Goal: Task Accomplishment & Management: Use online tool/utility

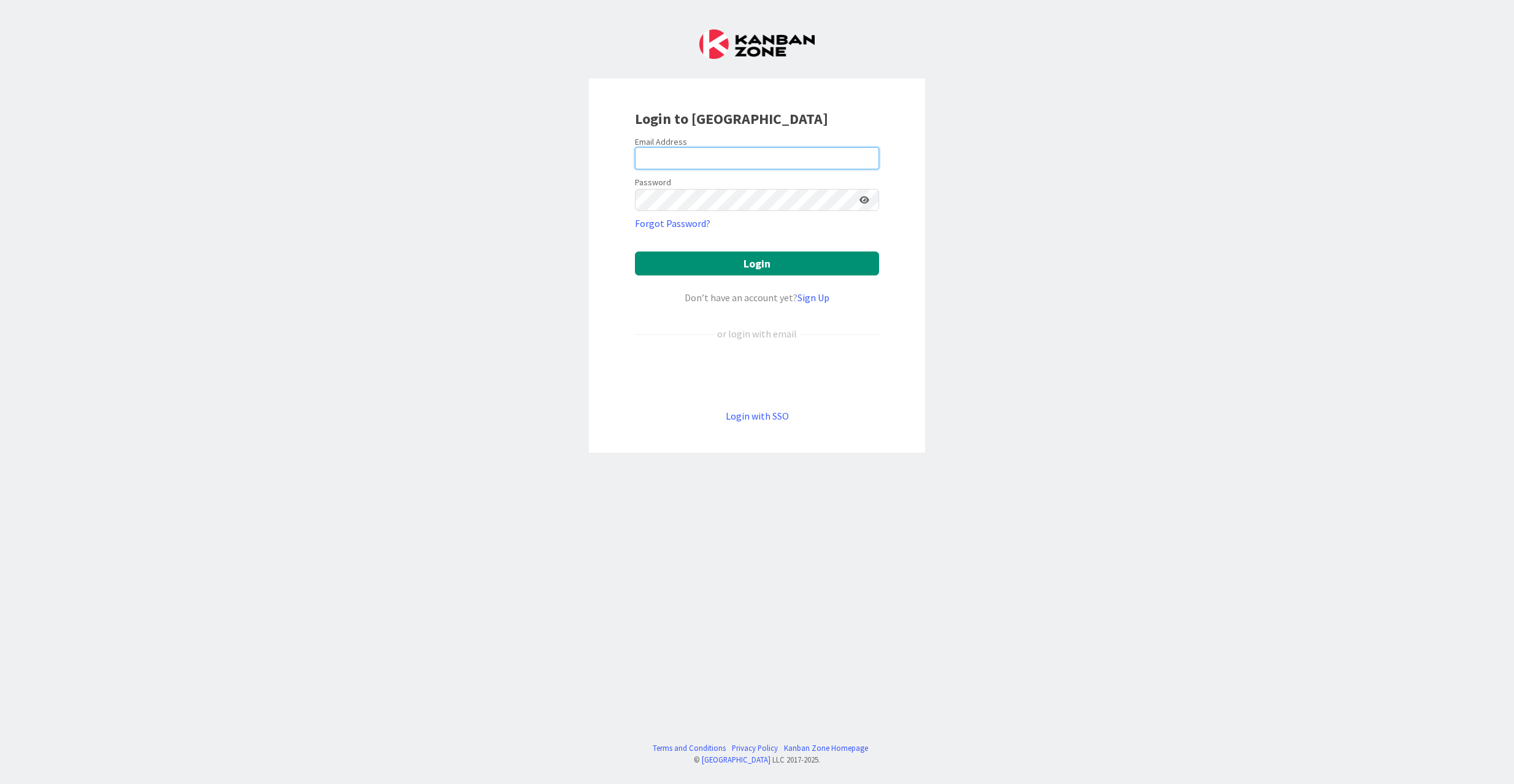
type input "[EMAIL_ADDRESS][DOMAIN_NAME]"
click at [761, 258] on button "Login" at bounding box center [757, 263] width 244 height 24
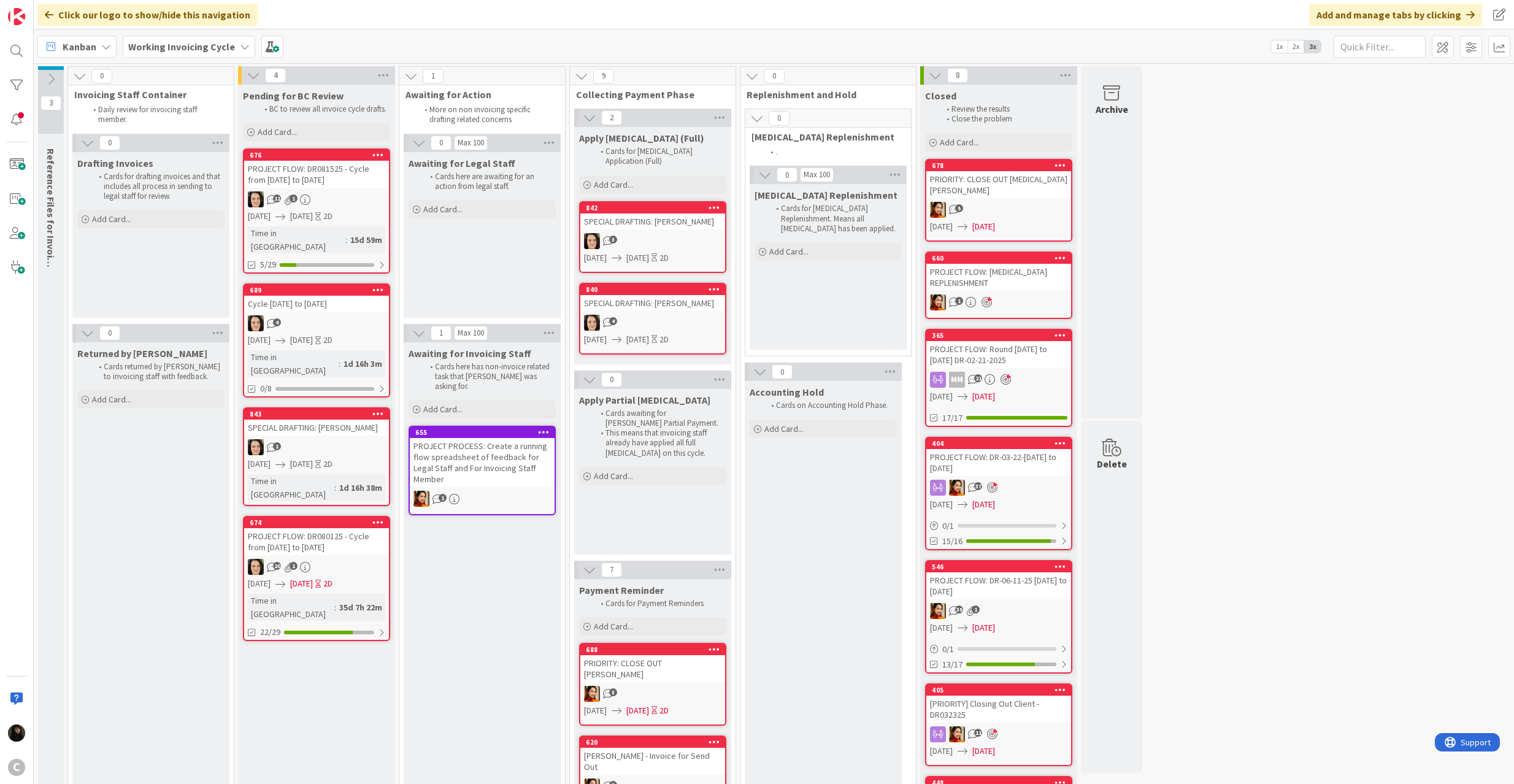
click at [189, 49] on b "Working Invoicing Cycle" at bounding box center [181, 46] width 107 height 12
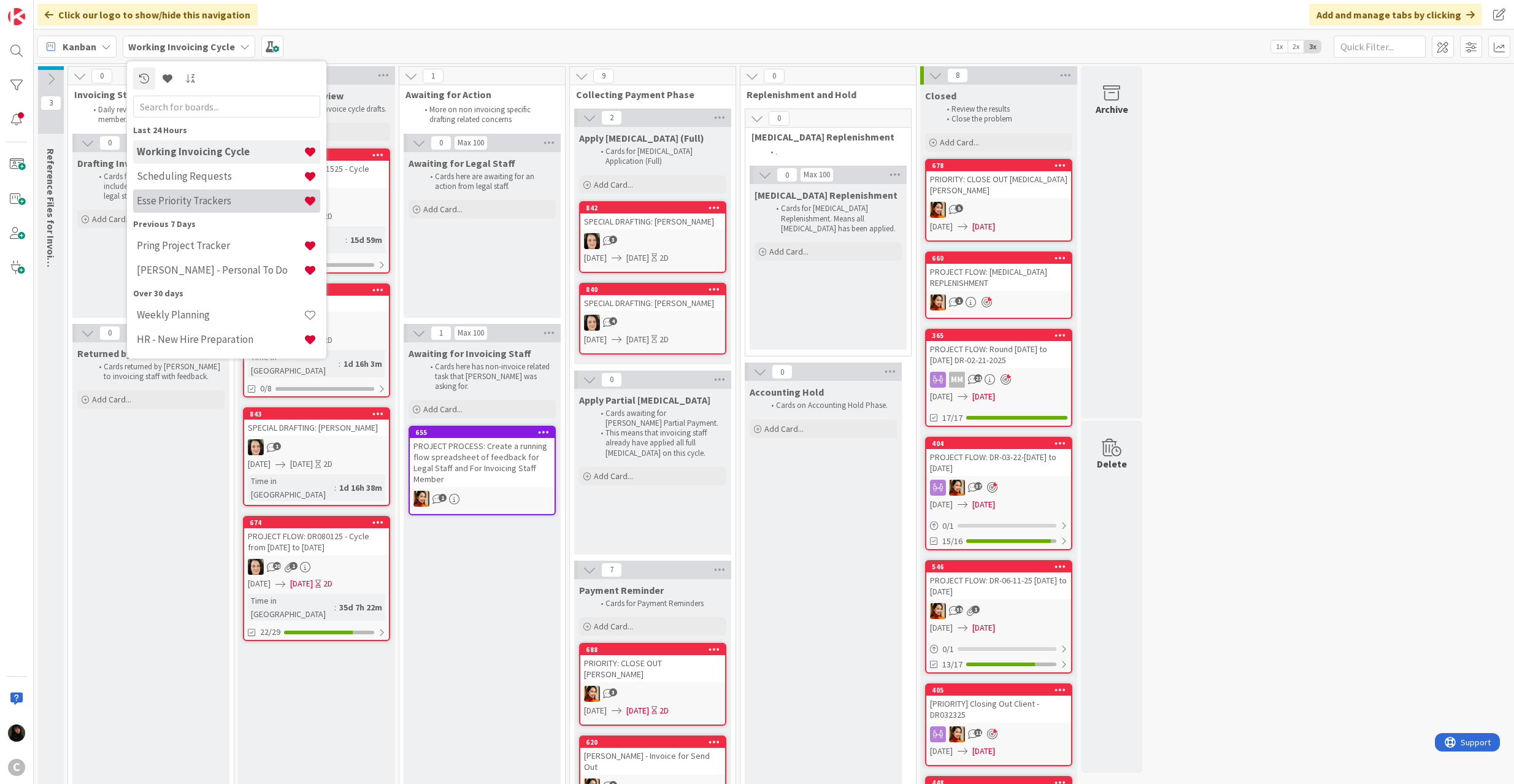
click at [195, 191] on div "Esse Priority Trackers" at bounding box center [226, 200] width 187 height 23
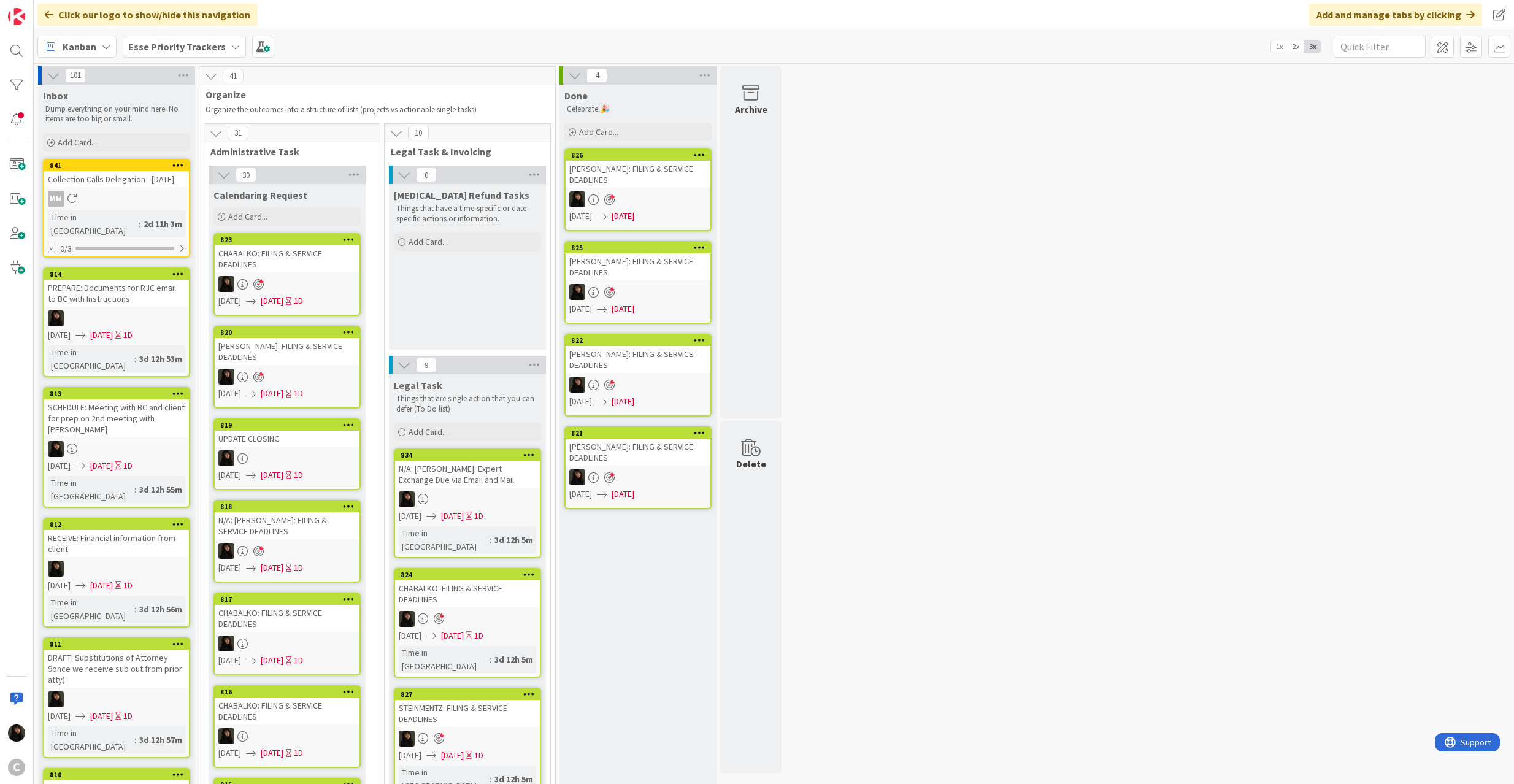
click at [168, 48] on b "Esse Priority Trackers" at bounding box center [177, 46] width 98 height 12
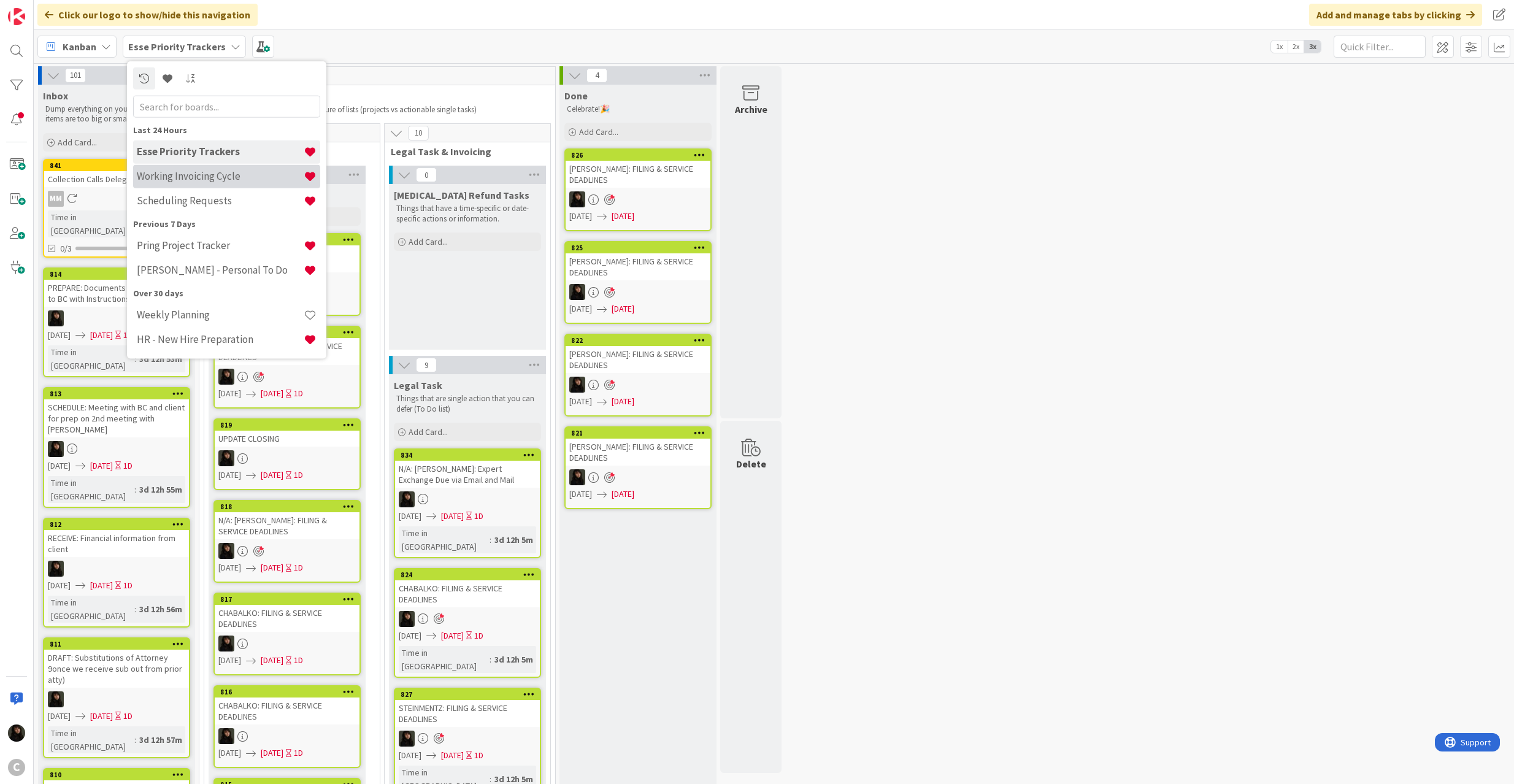
click at [181, 173] on h4 "Working Invoicing Cycle" at bounding box center [220, 176] width 167 height 12
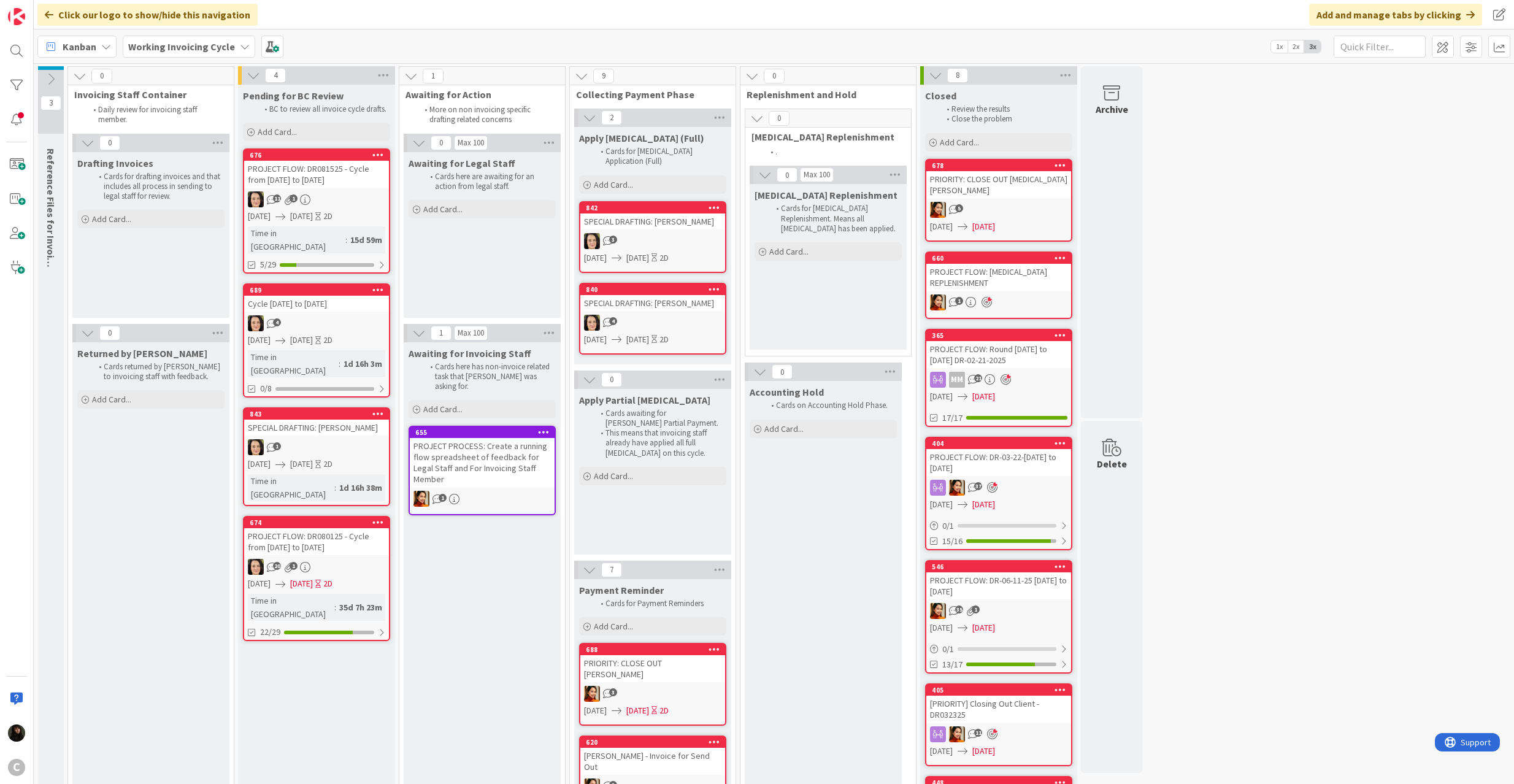
click at [212, 45] on b "Working Invoicing Cycle" at bounding box center [181, 46] width 107 height 12
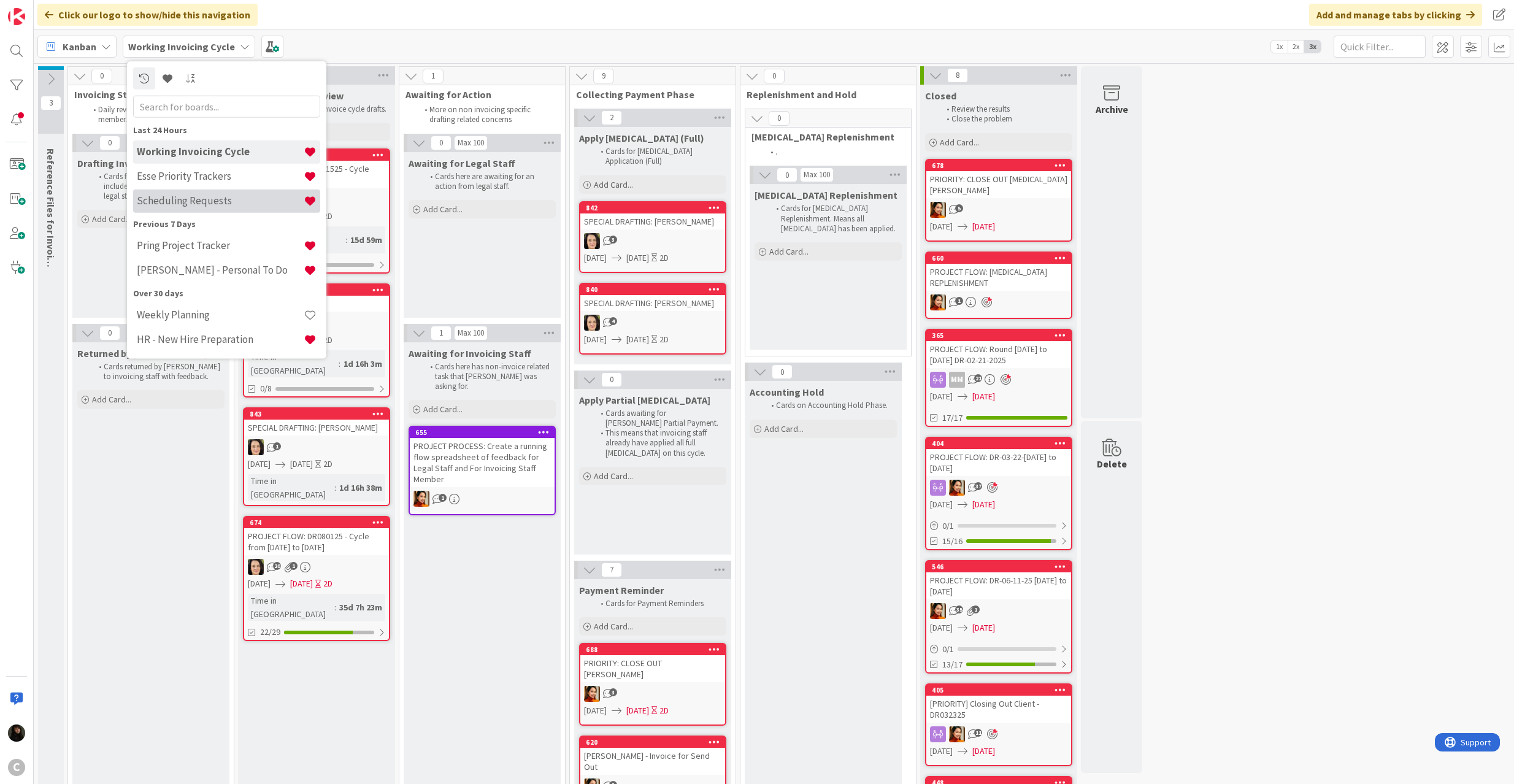
click at [177, 202] on h4 "Scheduling Requests" at bounding box center [220, 200] width 167 height 12
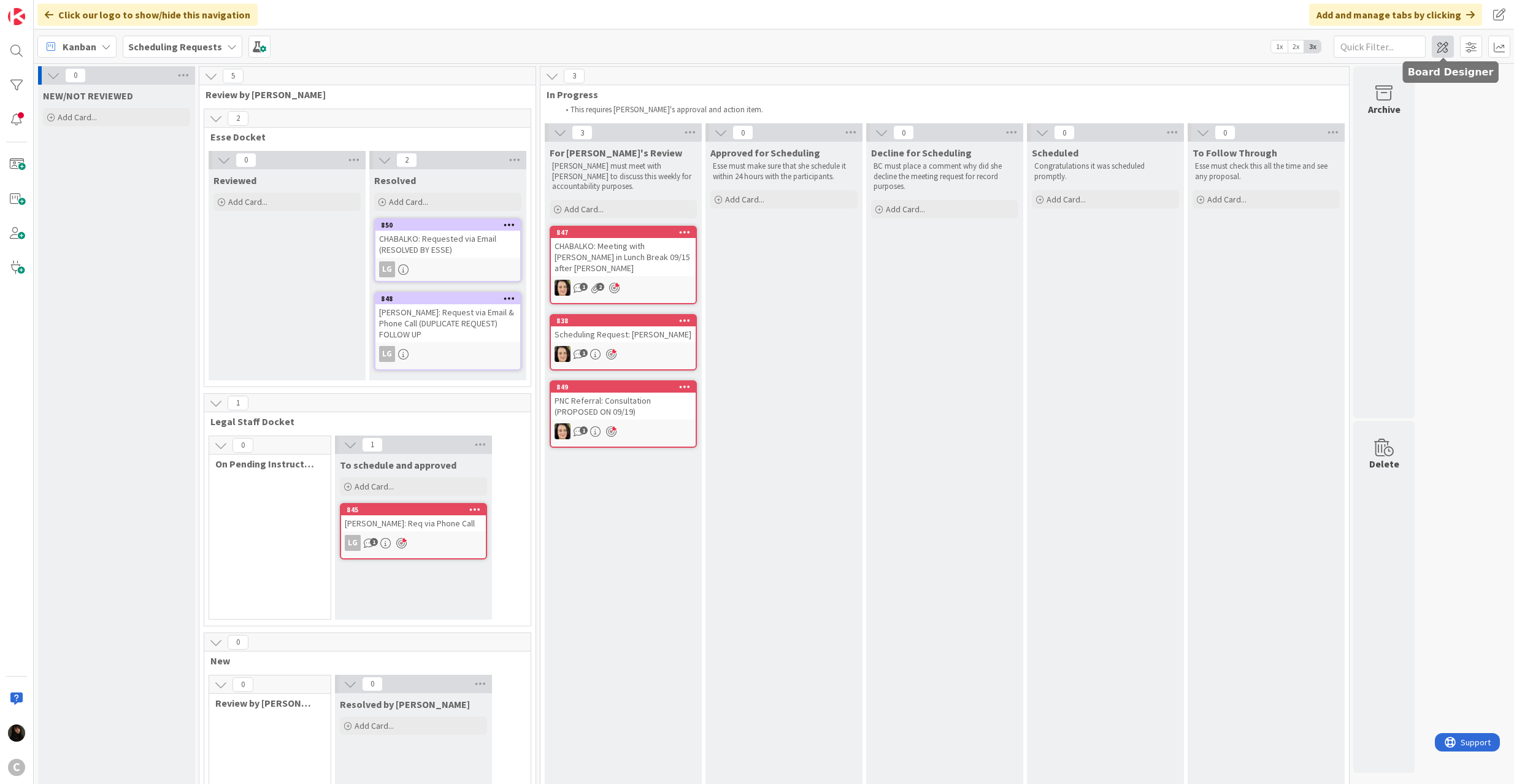
click at [1135, 48] on span at bounding box center [1443, 47] width 22 height 22
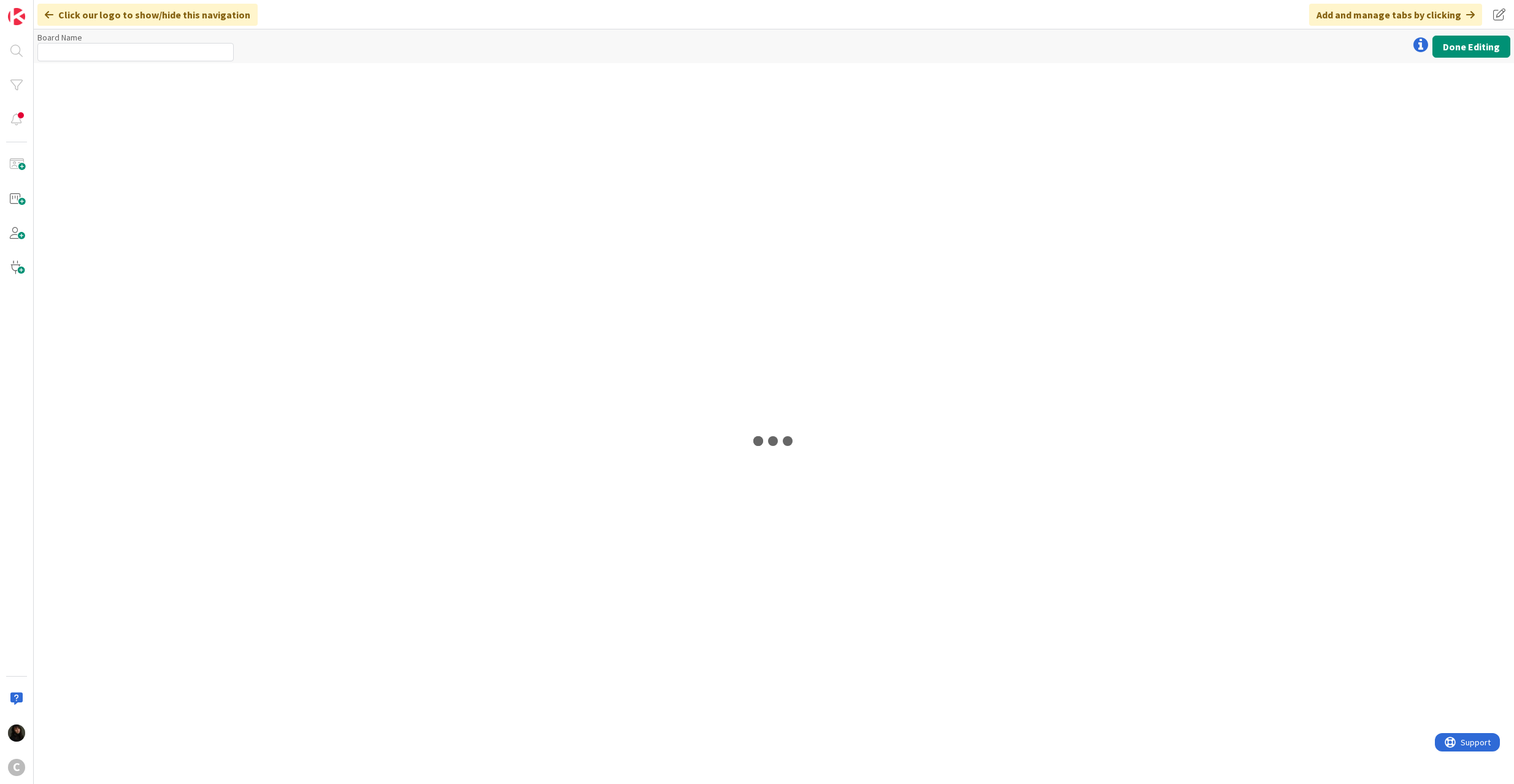
type input "Scheduling Requests"
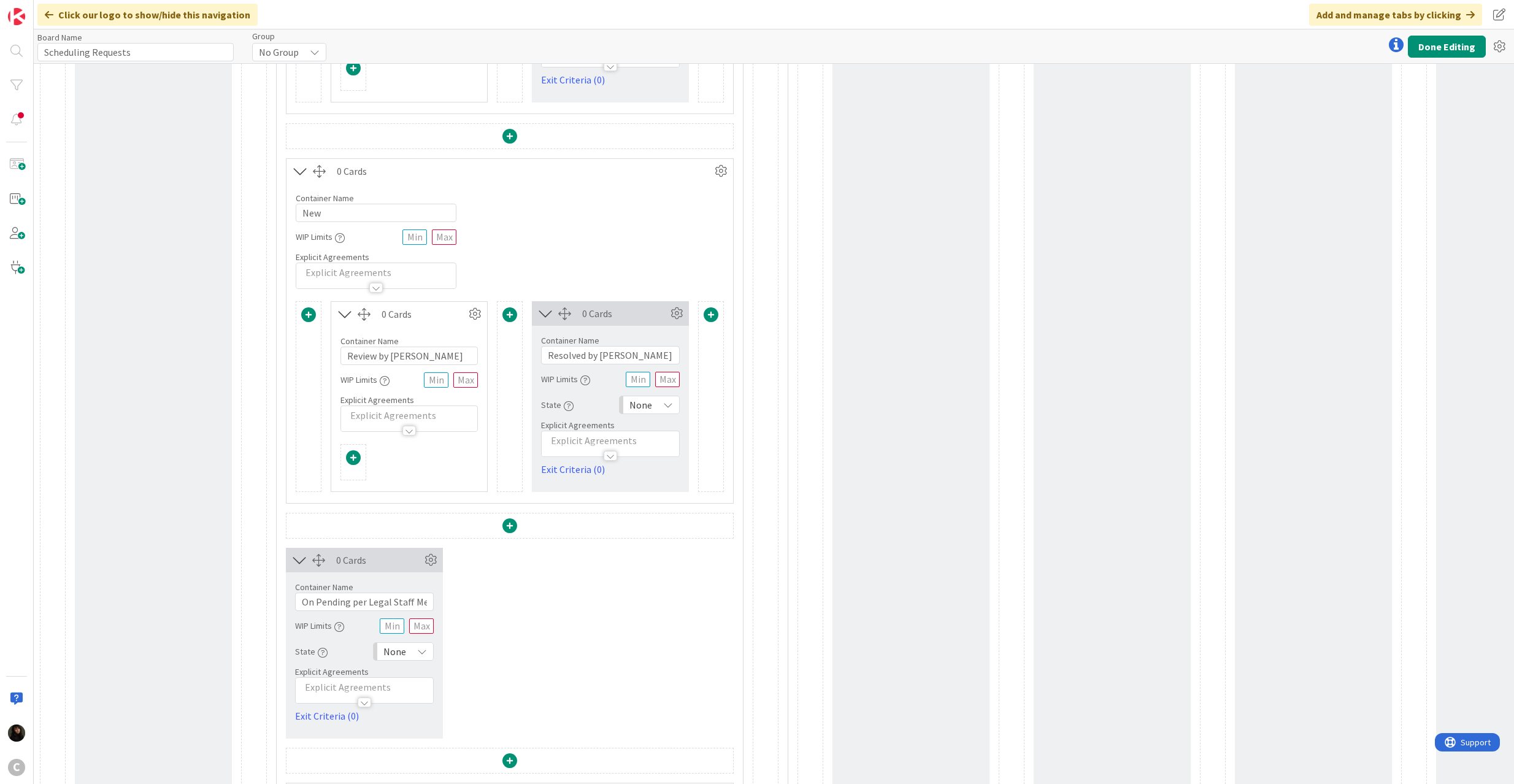
scroll to position [863, 0]
click at [722, 177] on icon at bounding box center [721, 176] width 18 height 18
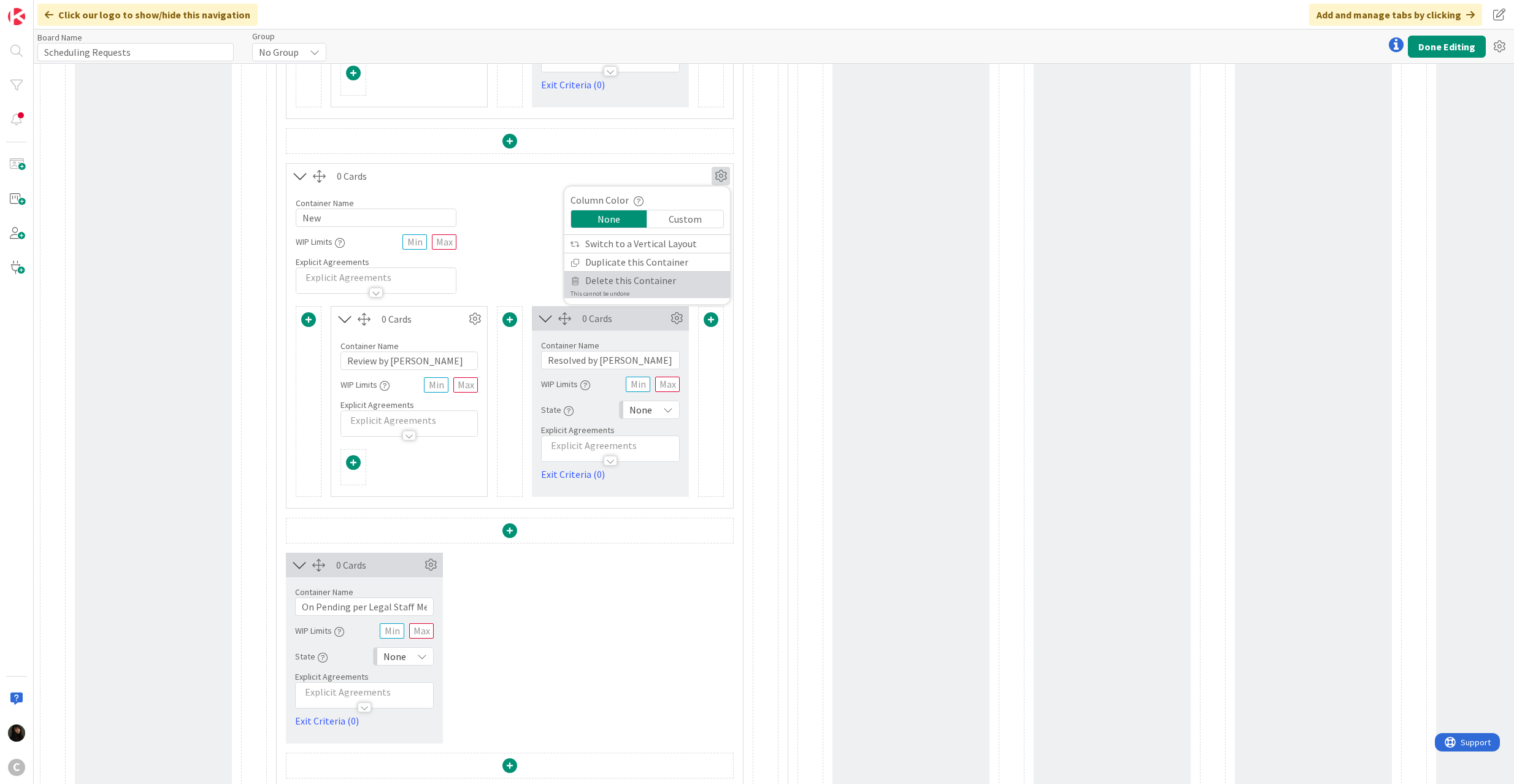
click at [612, 280] on span "Delete this Container" at bounding box center [630, 281] width 91 height 18
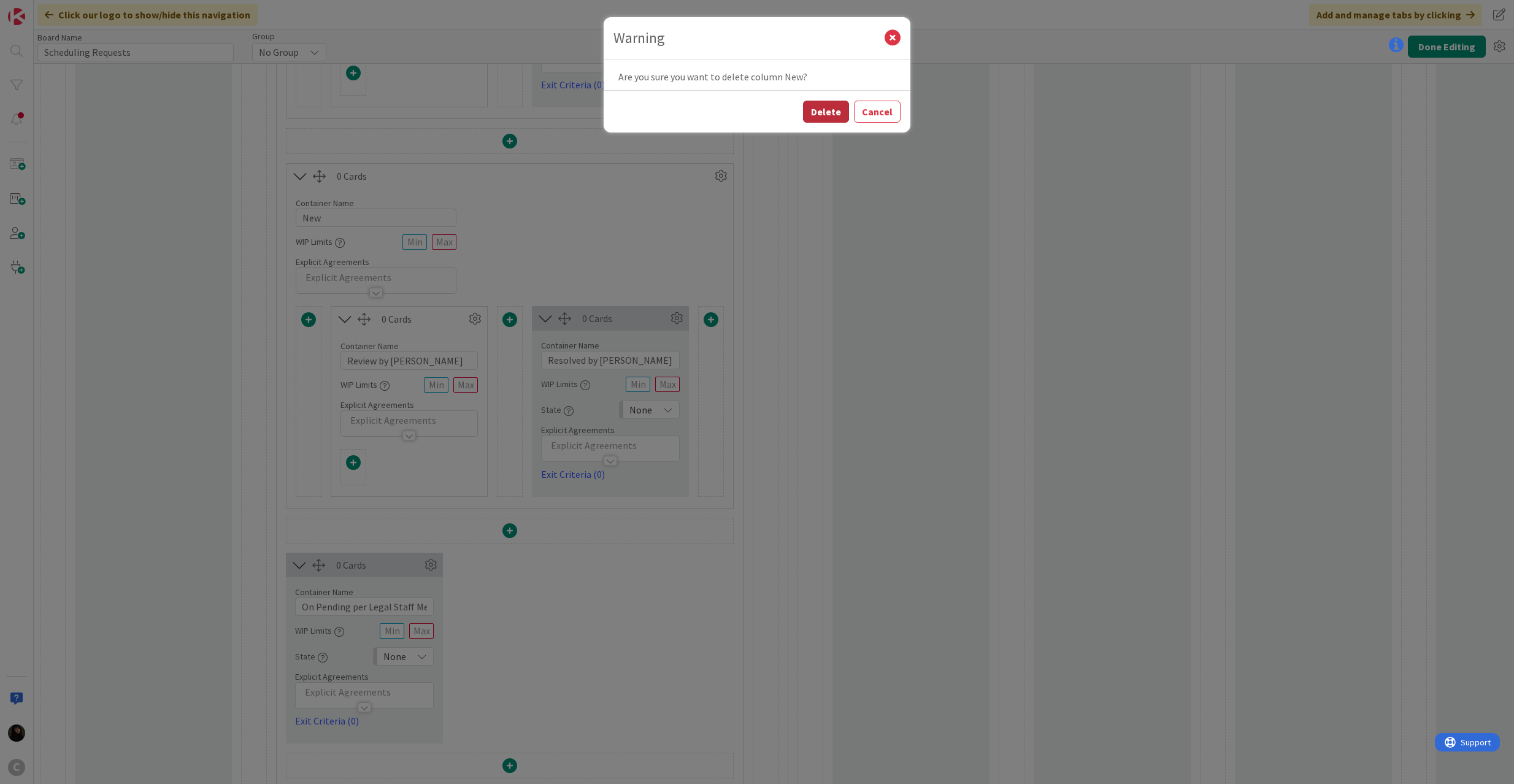
click at [819, 104] on button "Delete" at bounding box center [826, 112] width 46 height 22
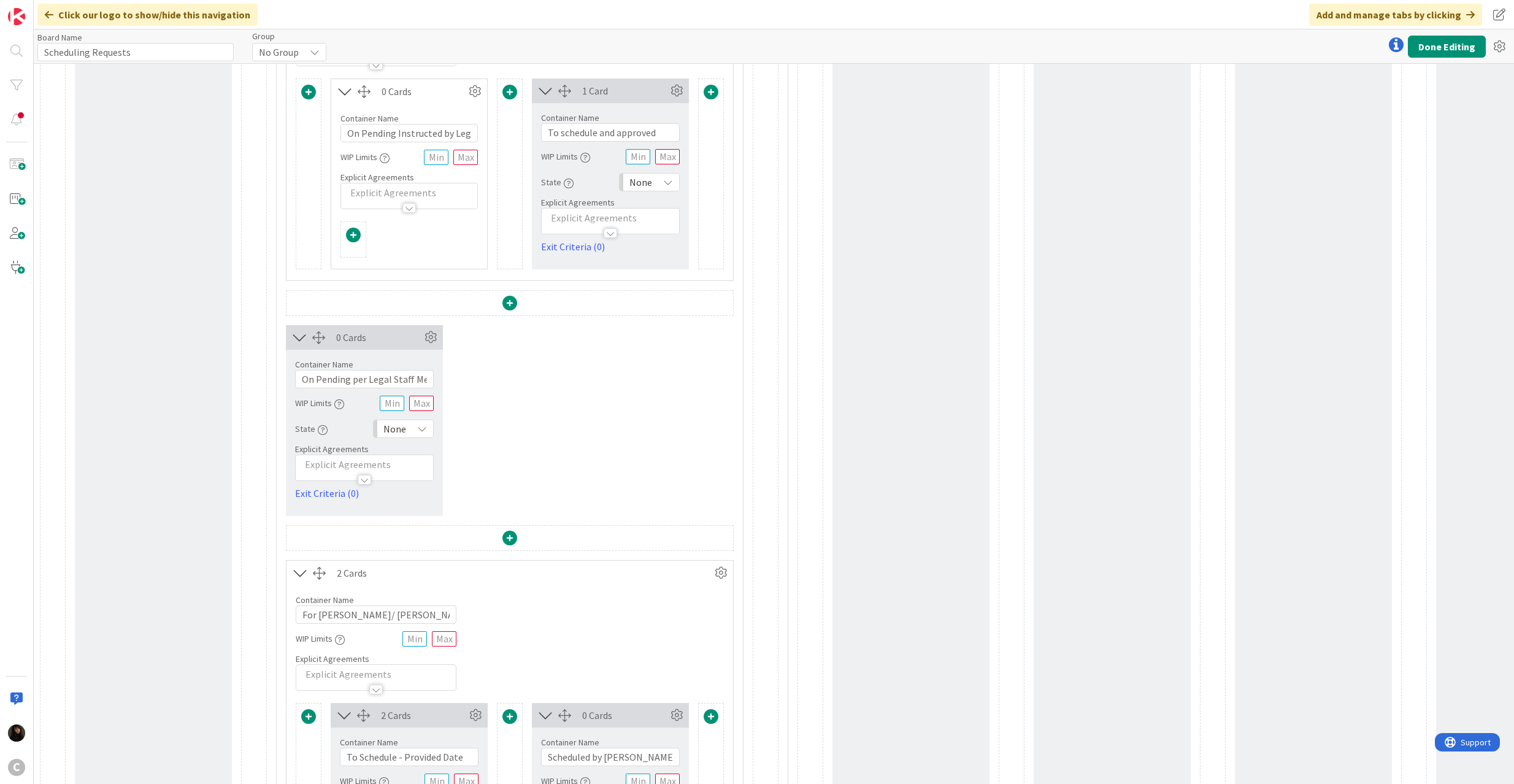
scroll to position [700, 0]
click at [427, 342] on icon at bounding box center [430, 339] width 18 height 18
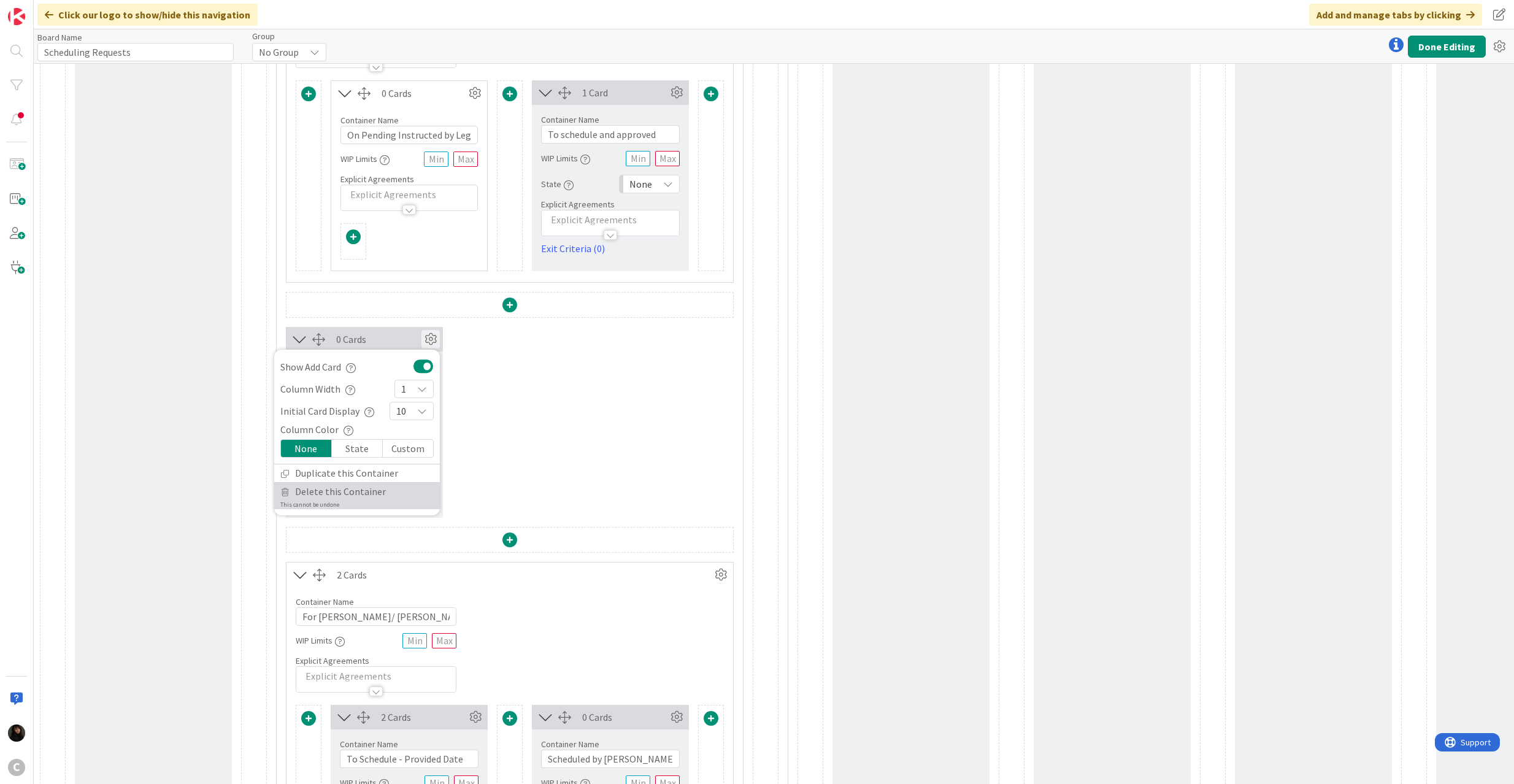
click at [340, 497] on span "Delete this Container" at bounding box center [340, 492] width 91 height 18
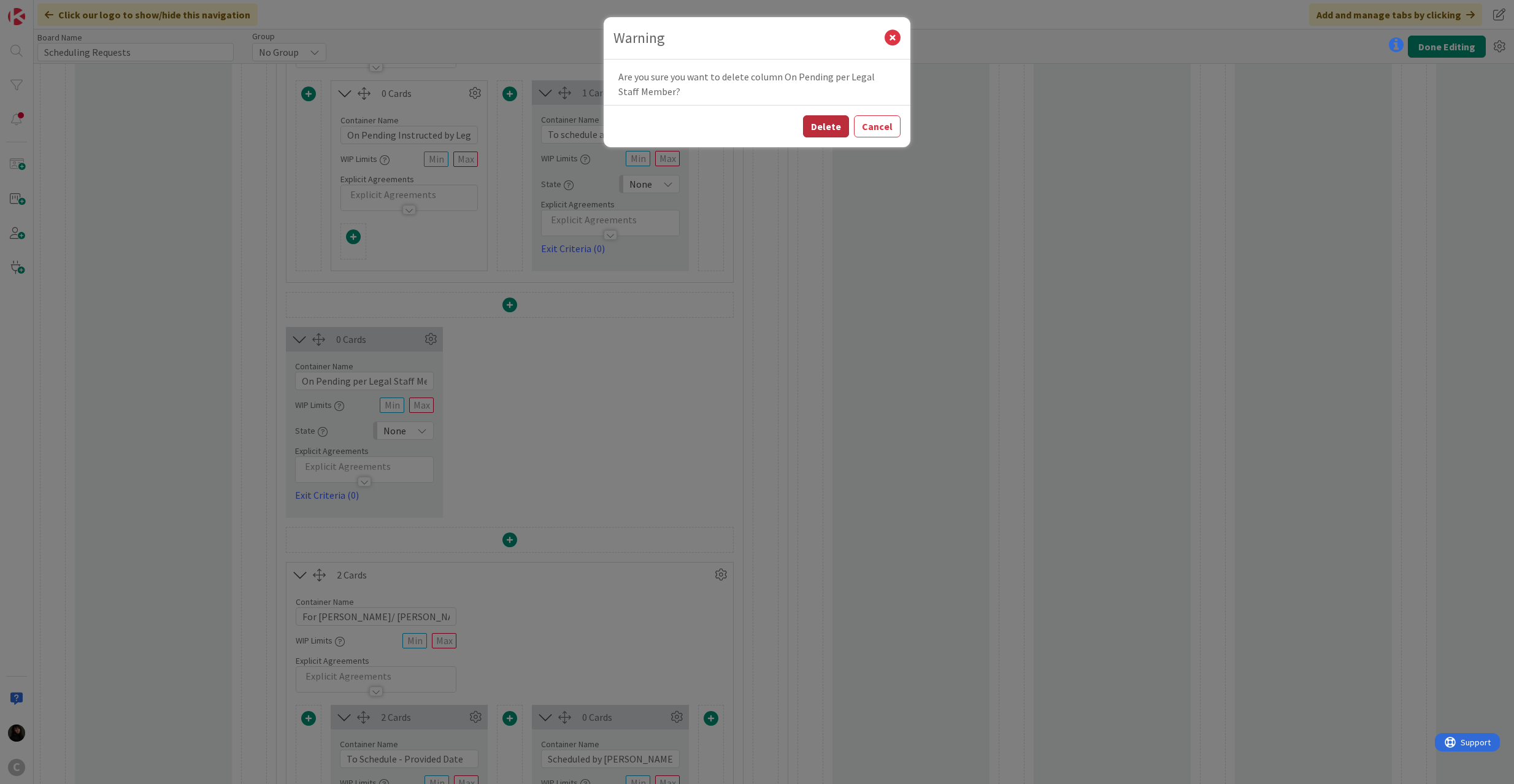
click at [820, 128] on button "Delete" at bounding box center [826, 127] width 46 height 22
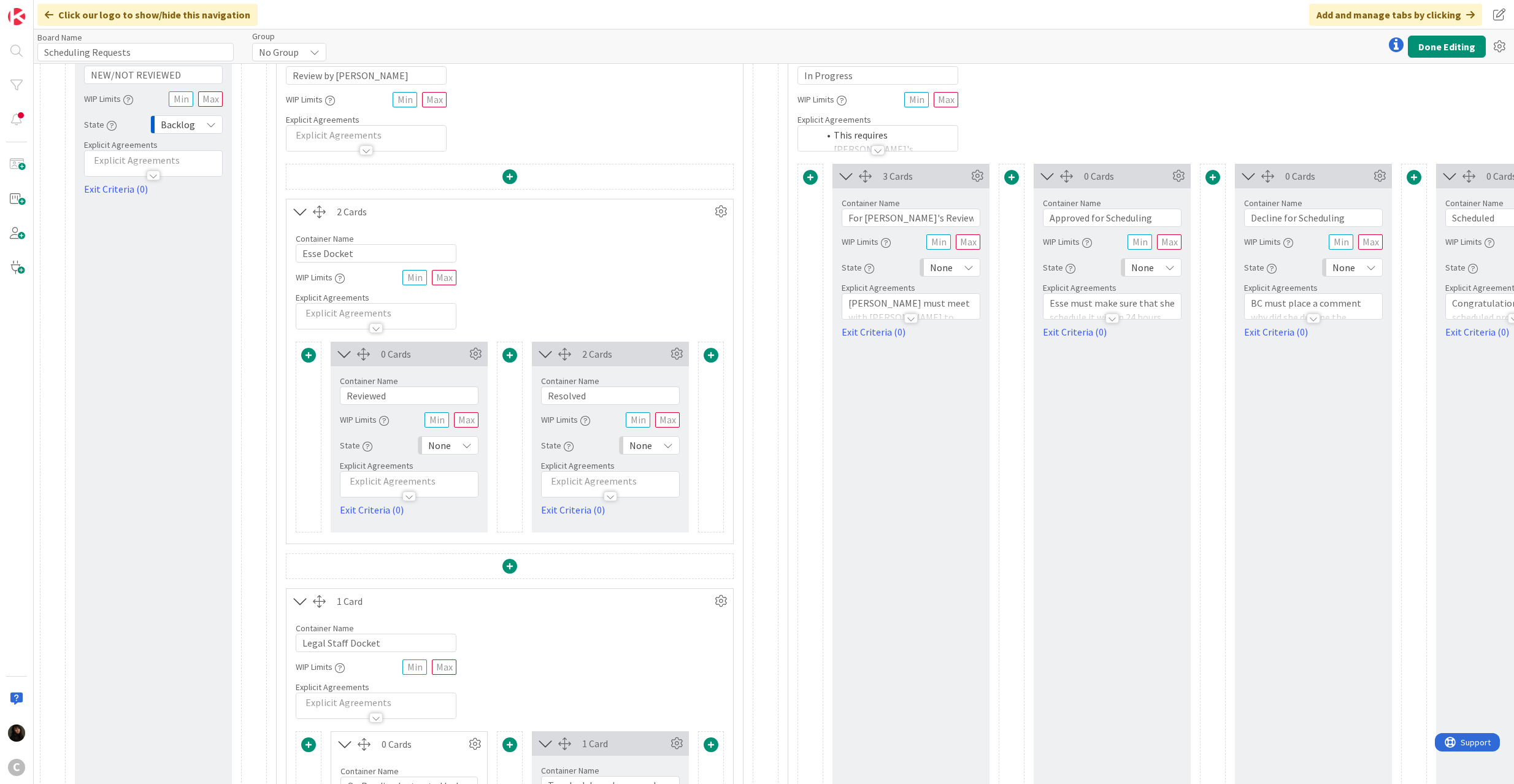
scroll to position [0, 0]
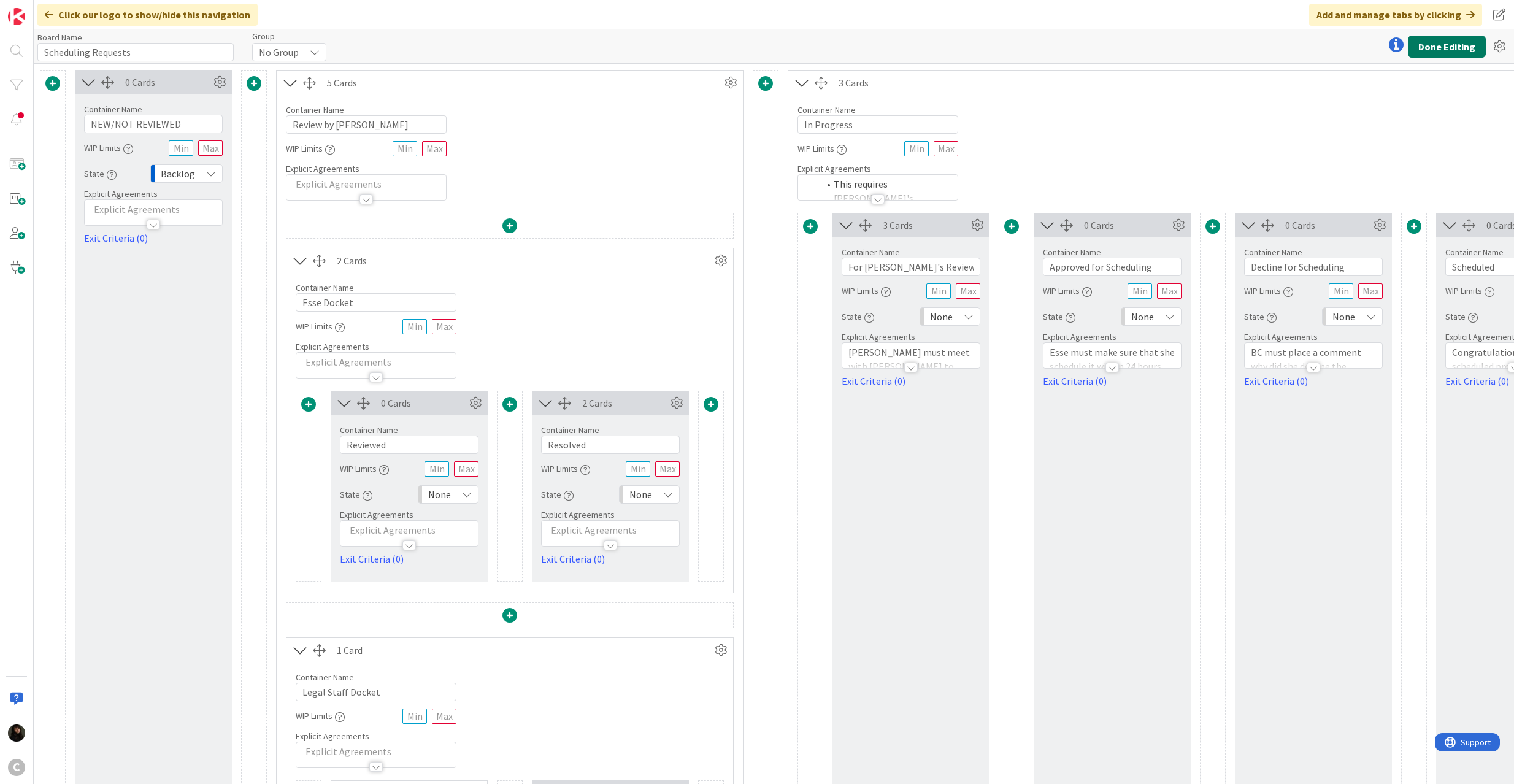
click at [1135, 55] on button "Done Editing" at bounding box center [1447, 47] width 78 height 22
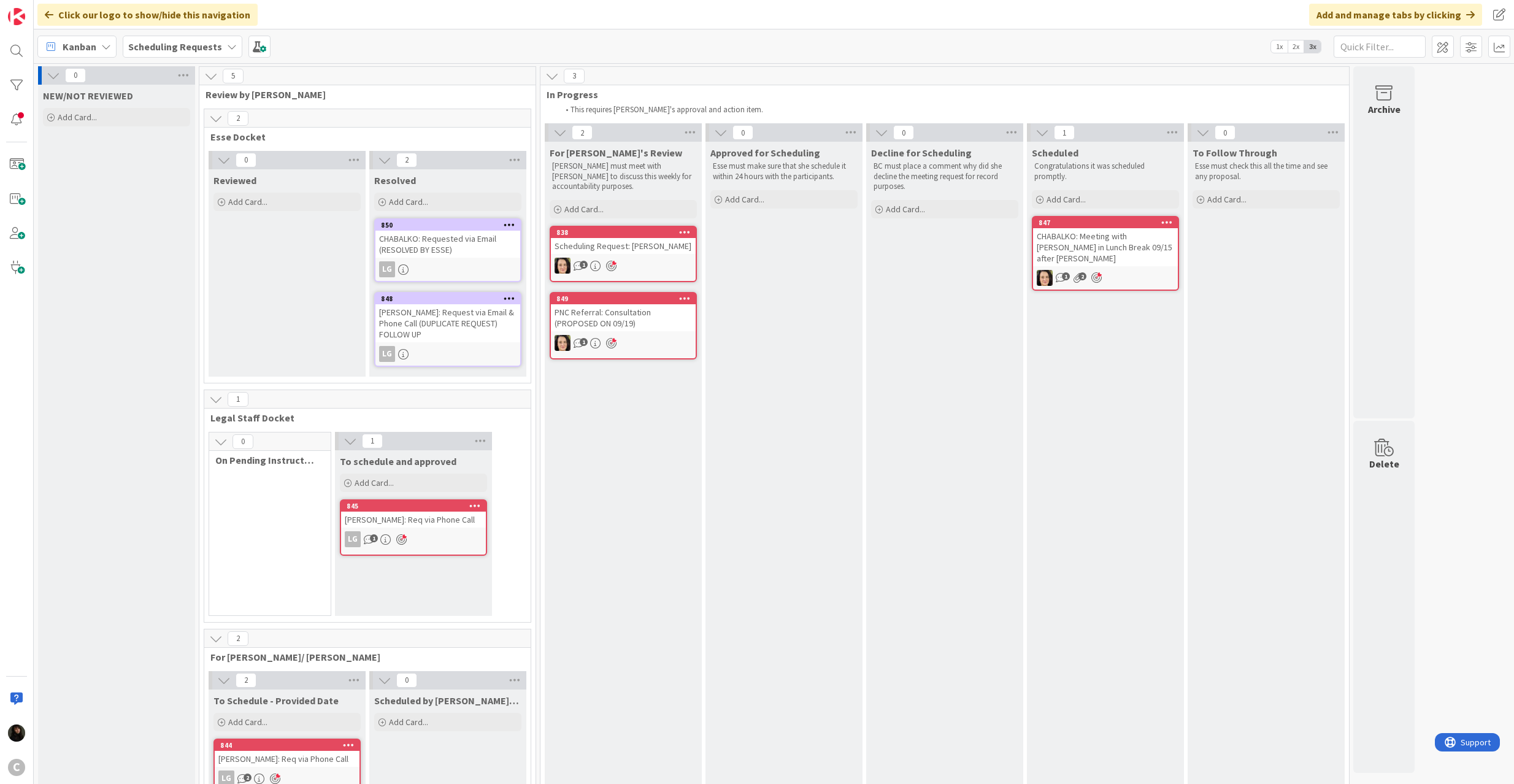
click at [1066, 246] on div "CHABALKO: Meeting with [PERSON_NAME] in Lunch Break 09/15 after [PERSON_NAME]" at bounding box center [1105, 246] width 144 height 38
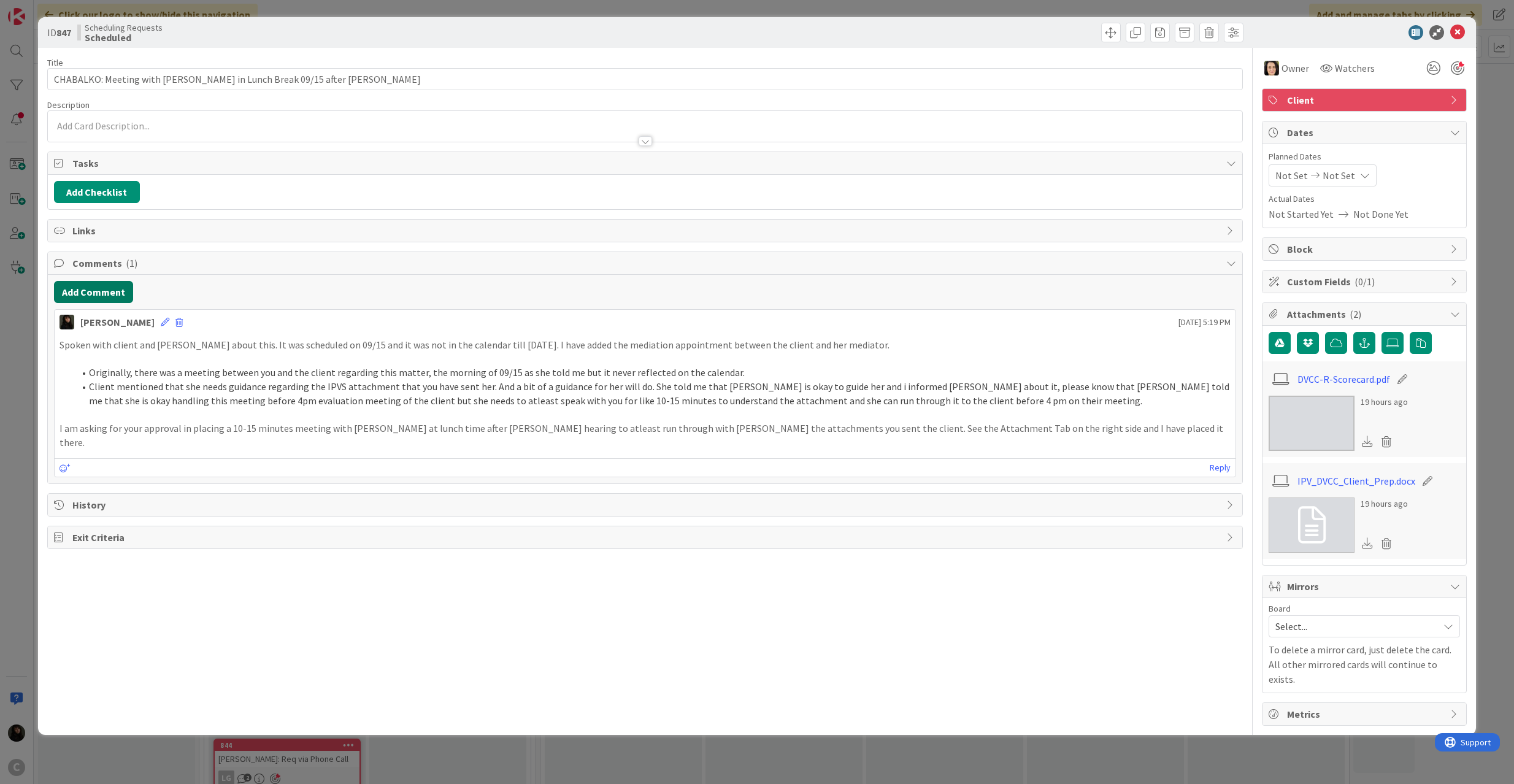
click at [108, 297] on button "Add Comment" at bounding box center [93, 292] width 79 height 22
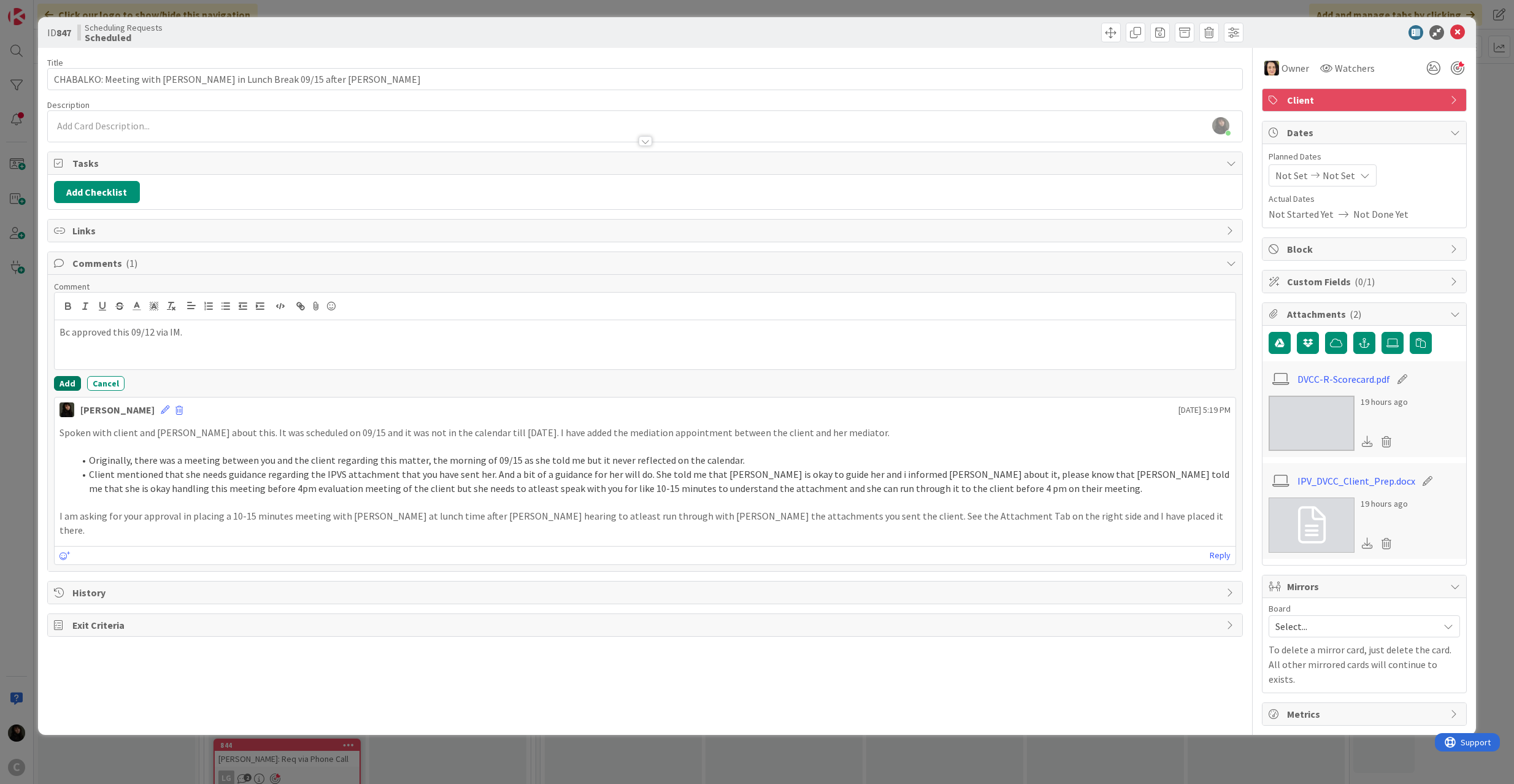
click at [60, 386] on button "Add" at bounding box center [67, 384] width 27 height 14
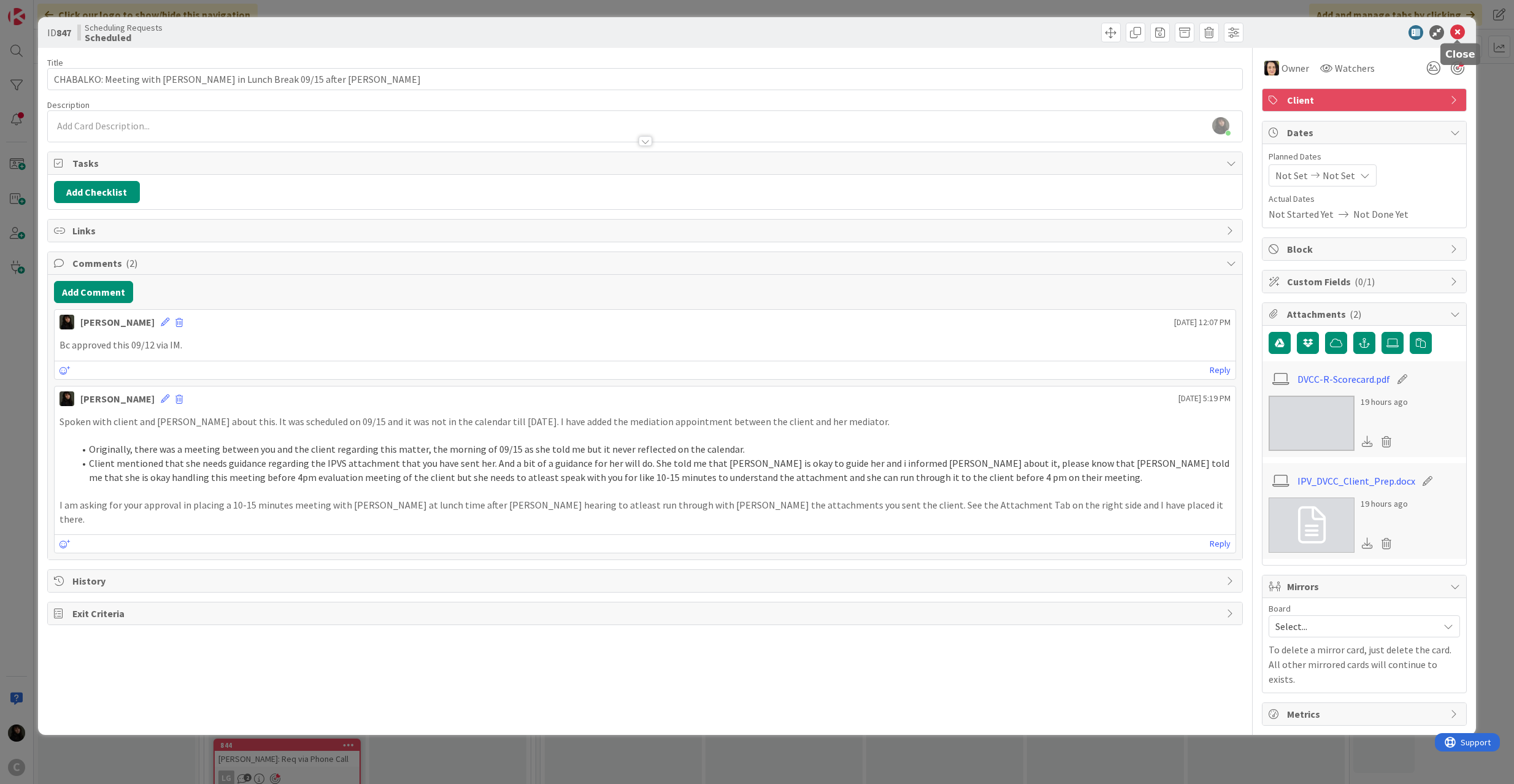
click at [1135, 30] on icon at bounding box center [1458, 32] width 14 height 14
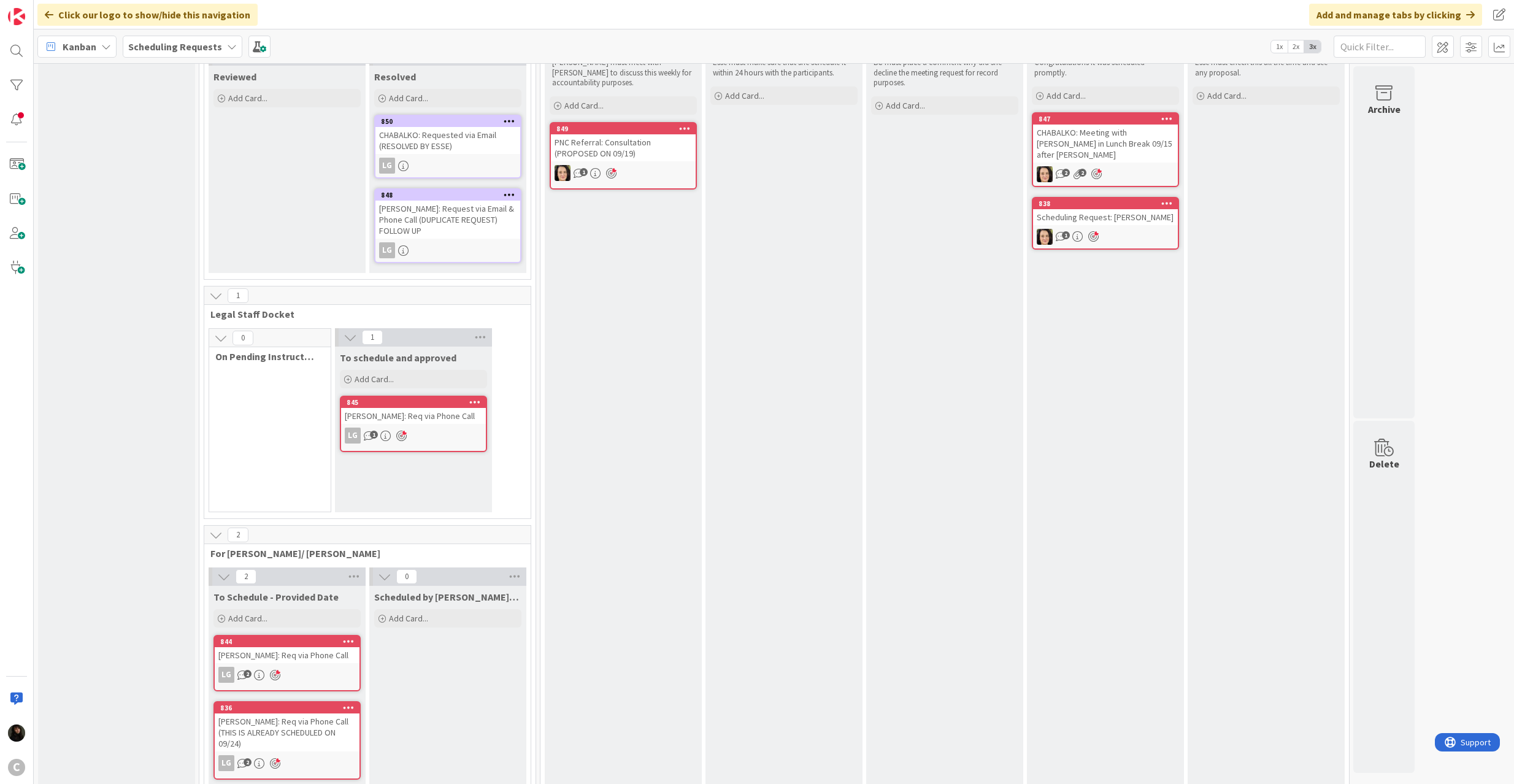
scroll to position [104, 0]
click at [1135, 212] on div "Scheduling Request: [PERSON_NAME]" at bounding box center [1105, 217] width 144 height 16
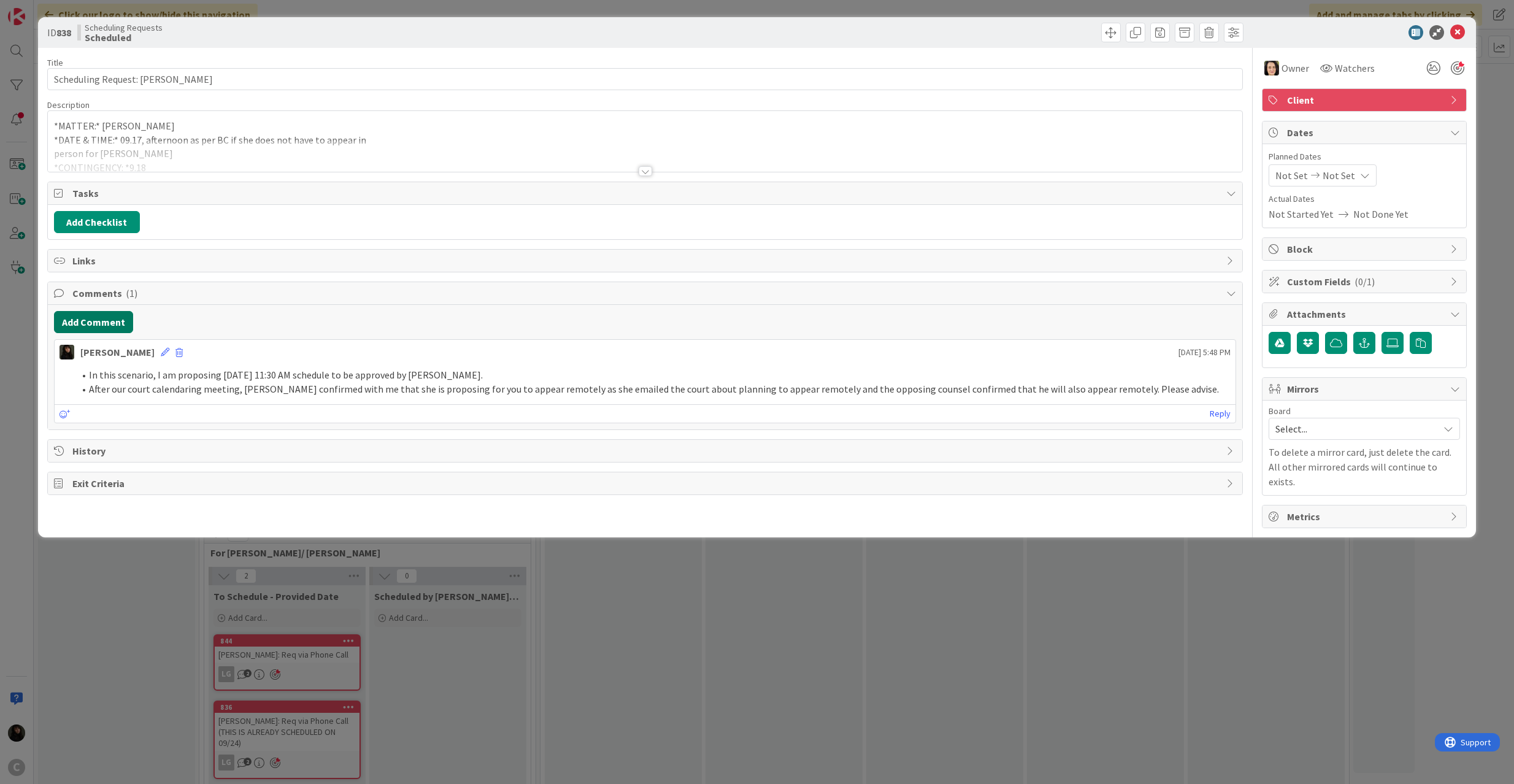
click at [83, 322] on button "Add Comment" at bounding box center [93, 323] width 79 height 22
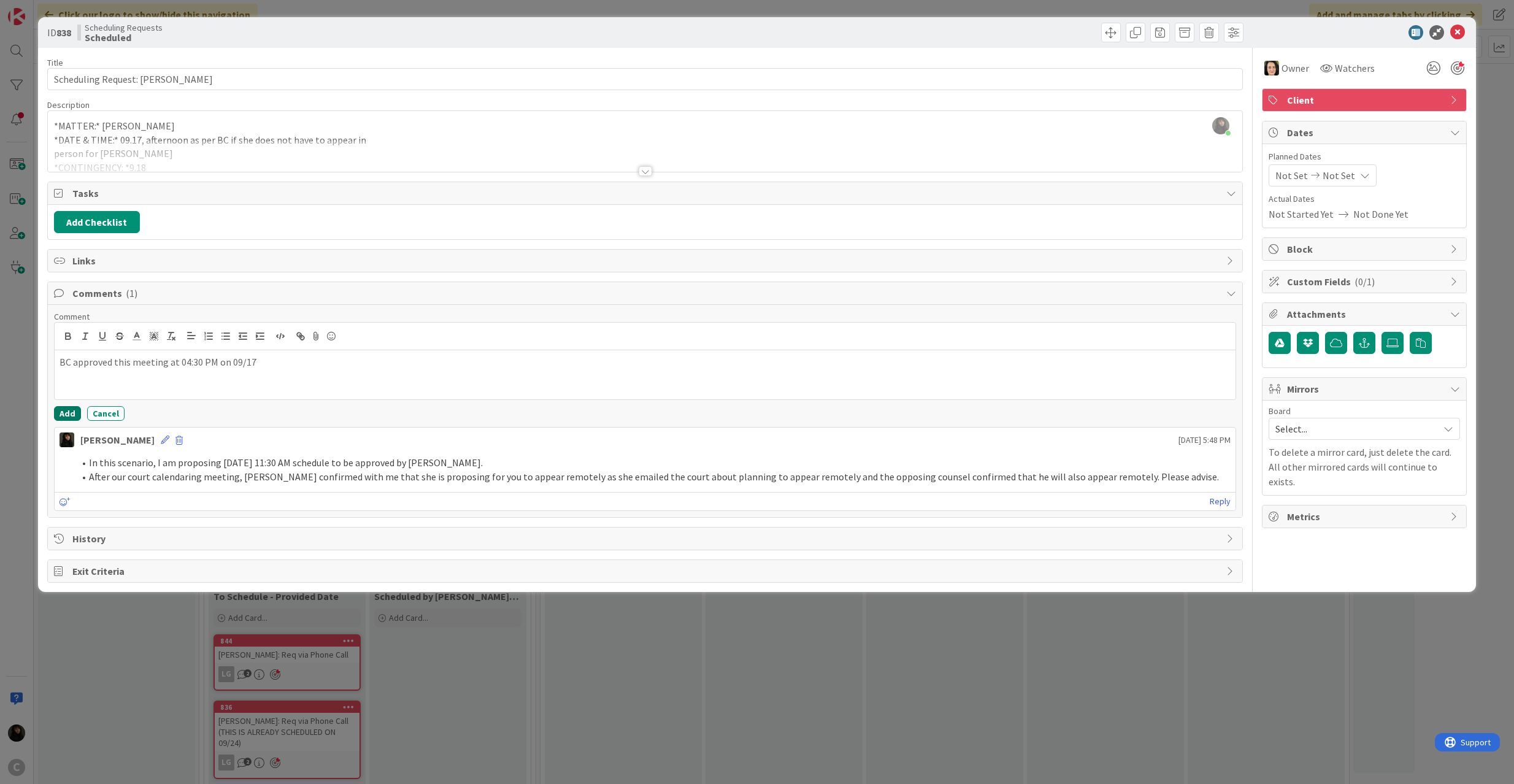
click at [56, 413] on button "Add" at bounding box center [67, 413] width 27 height 14
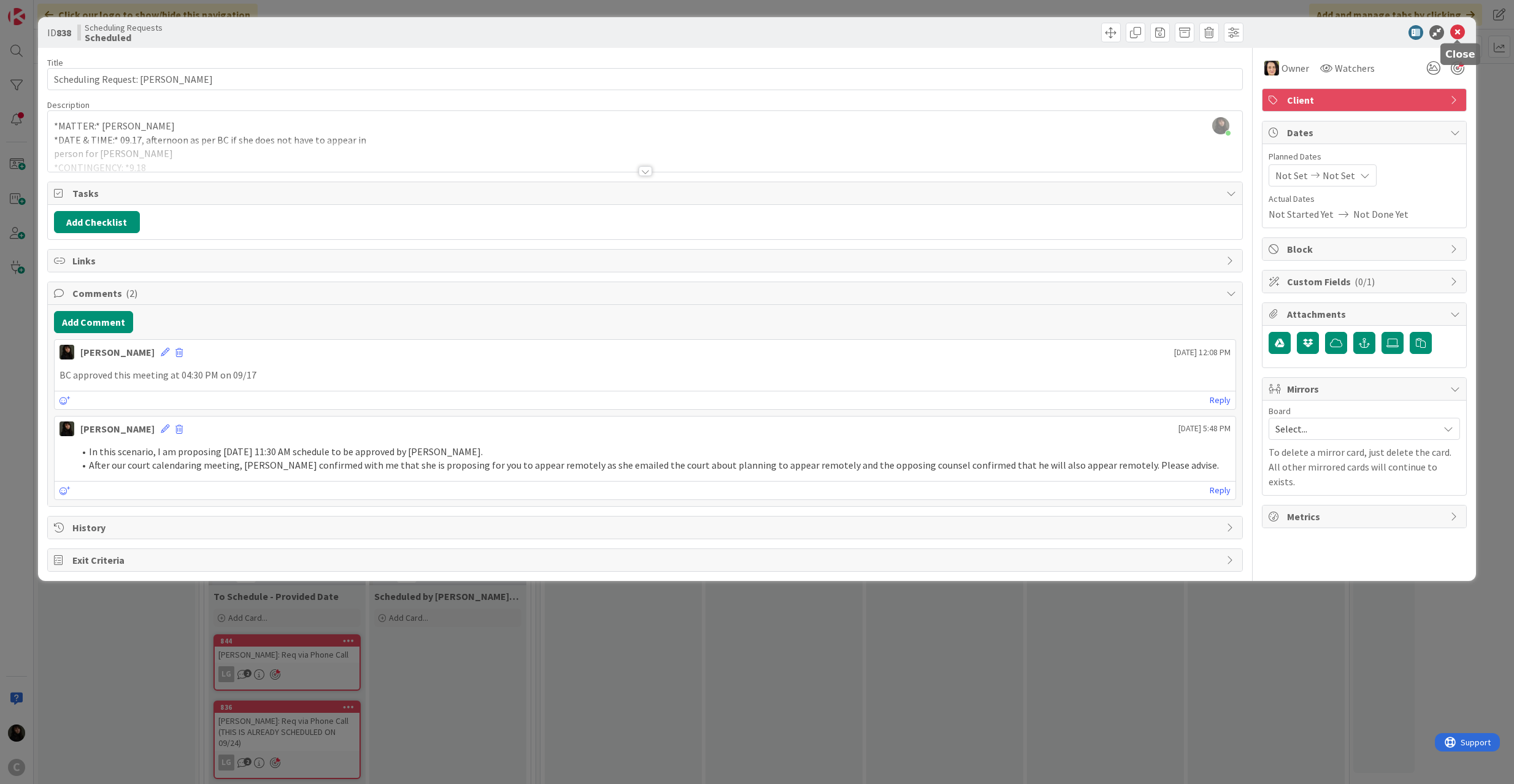
click at [1135, 33] on icon at bounding box center [1458, 32] width 14 height 14
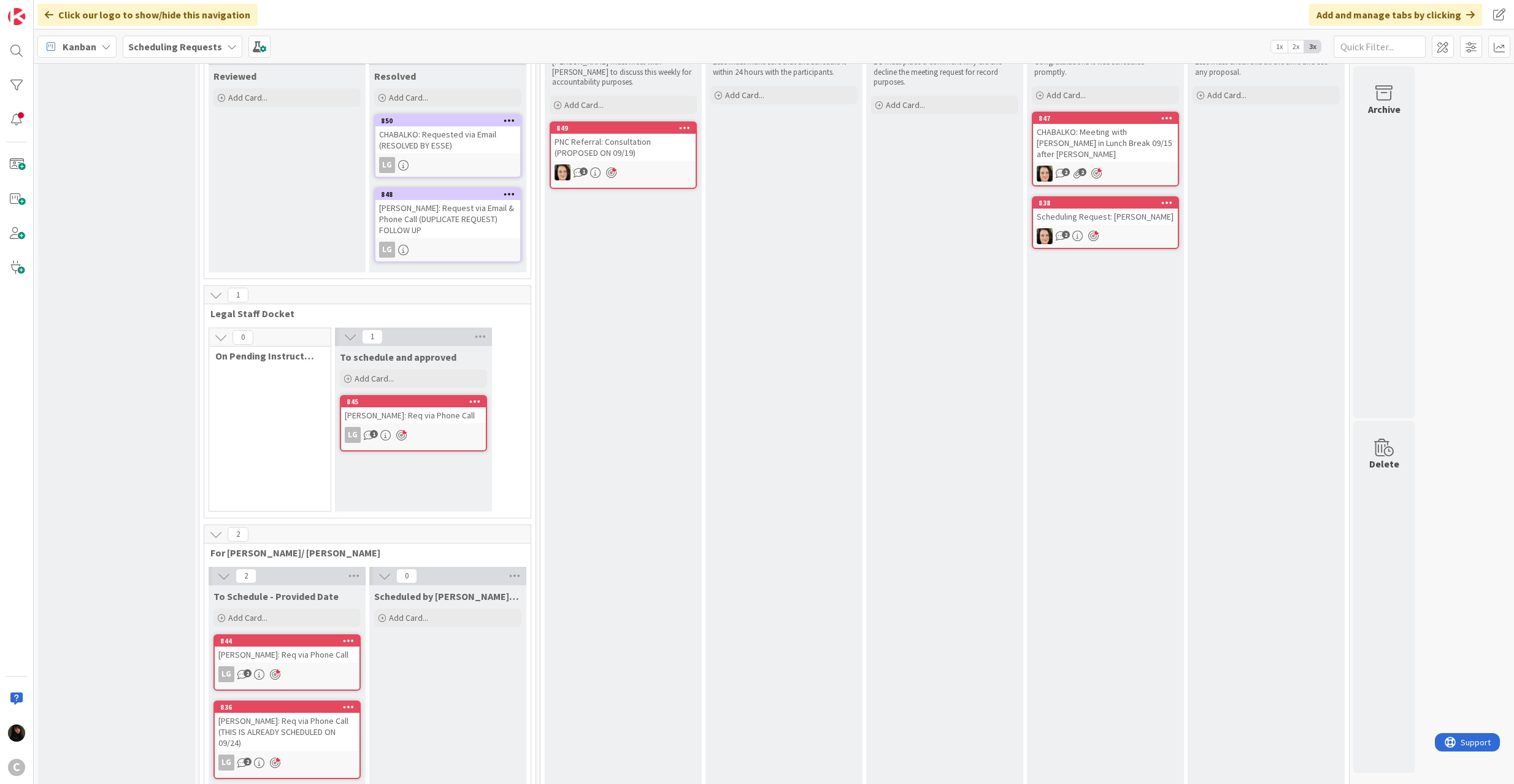
click at [639, 148] on div "PNC Referral: Consultation (PROPOSED ON 09/19)" at bounding box center [623, 148] width 144 height 27
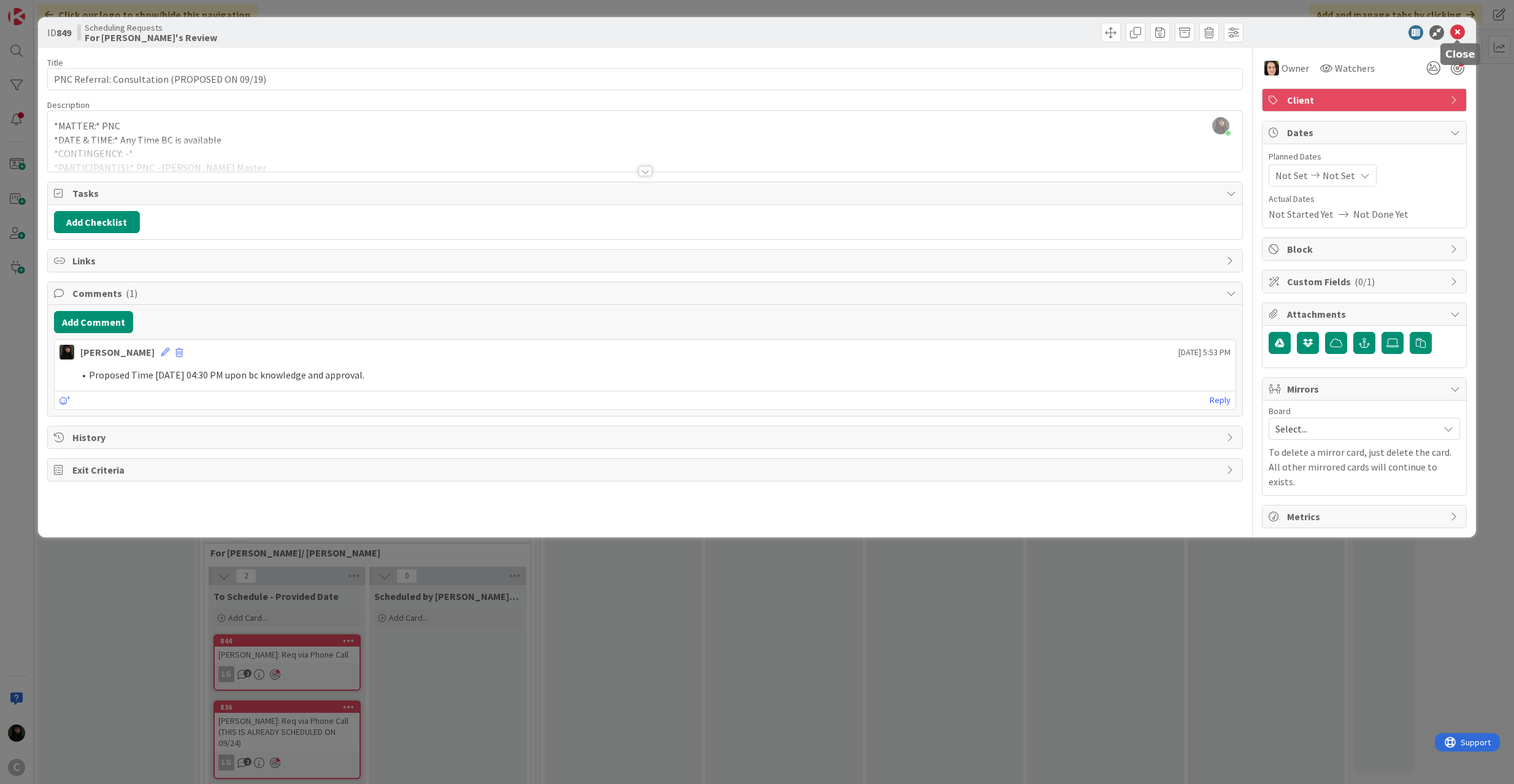
click at [1135, 30] on icon at bounding box center [1458, 32] width 14 height 14
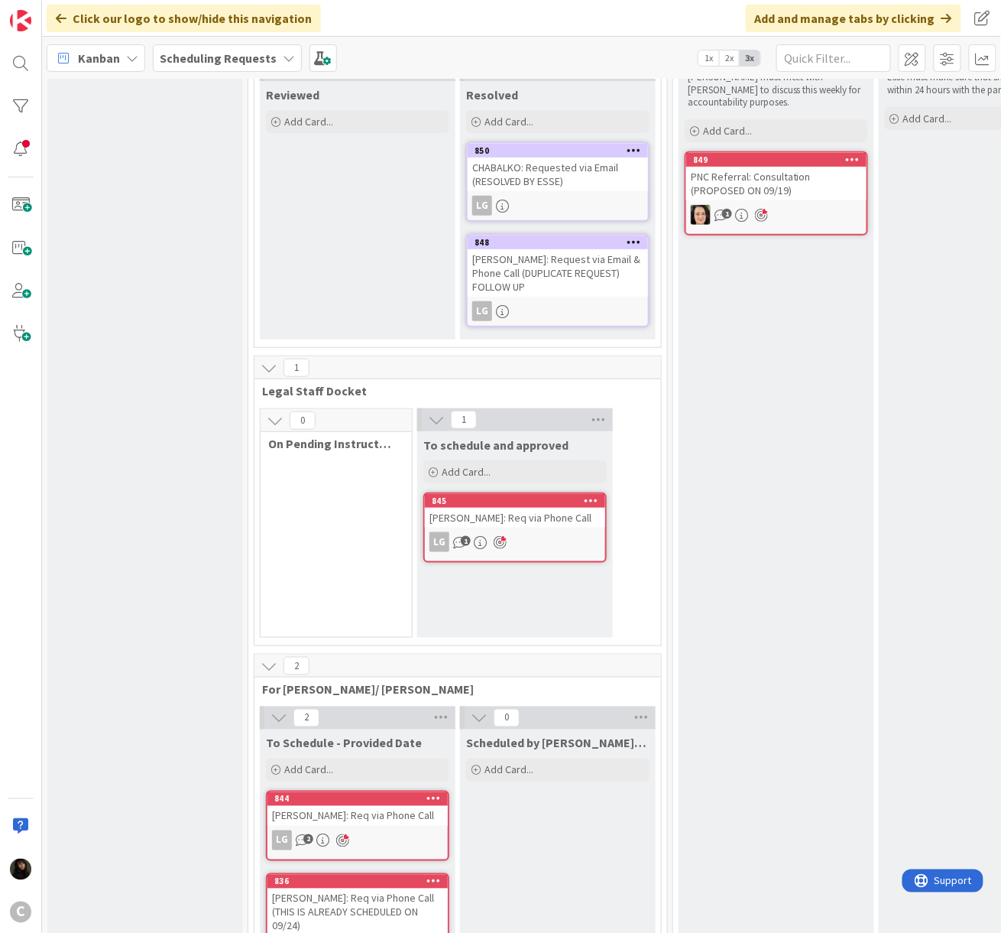
click at [157, 320] on div "NEW/NOT REVIEWED Add Card..." at bounding box center [145, 488] width 196 height 1024
